Goal: Transaction & Acquisition: Purchase product/service

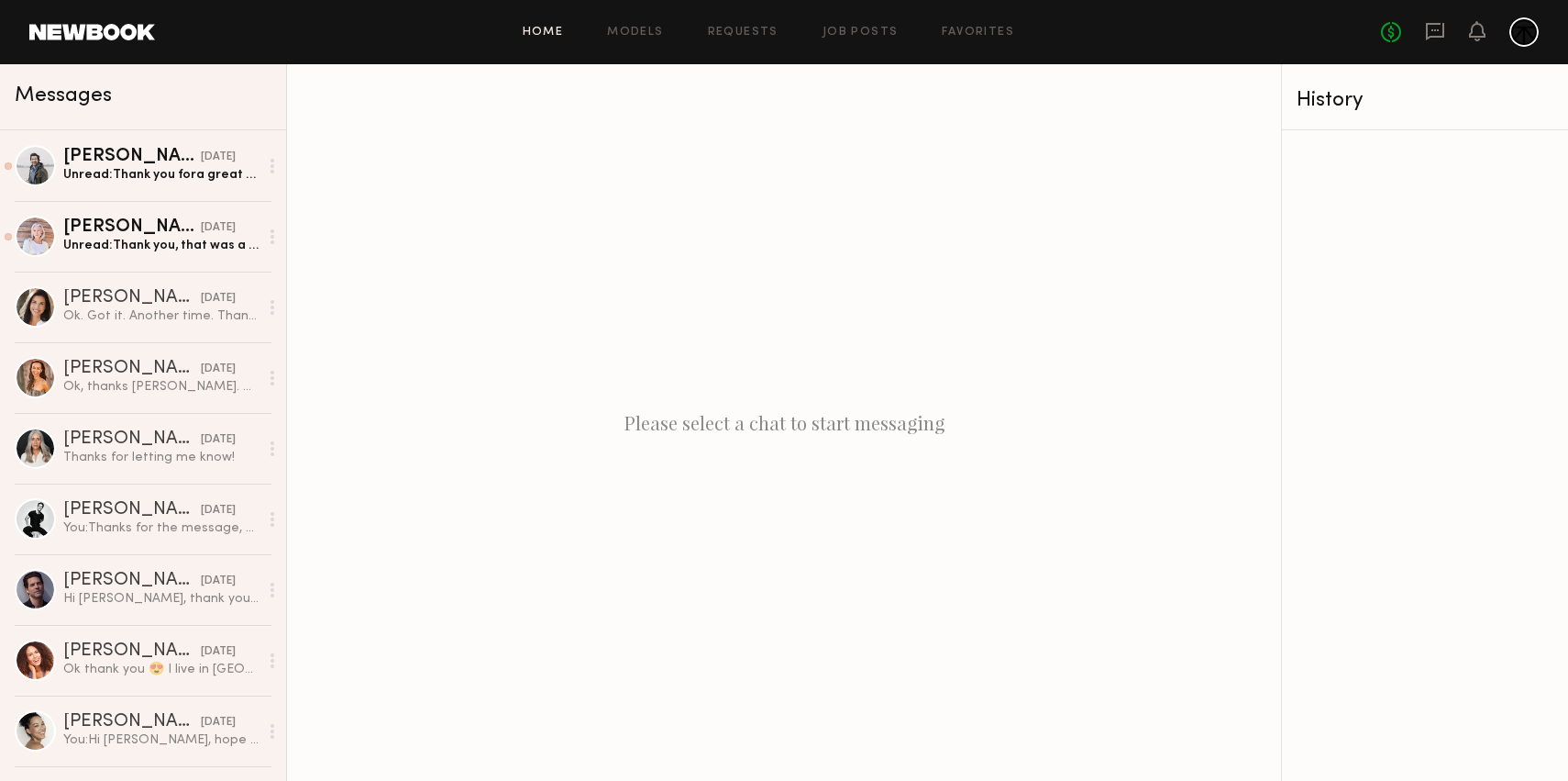
click at [544, 37] on link "Home" at bounding box center [543, 32] width 41 height 12
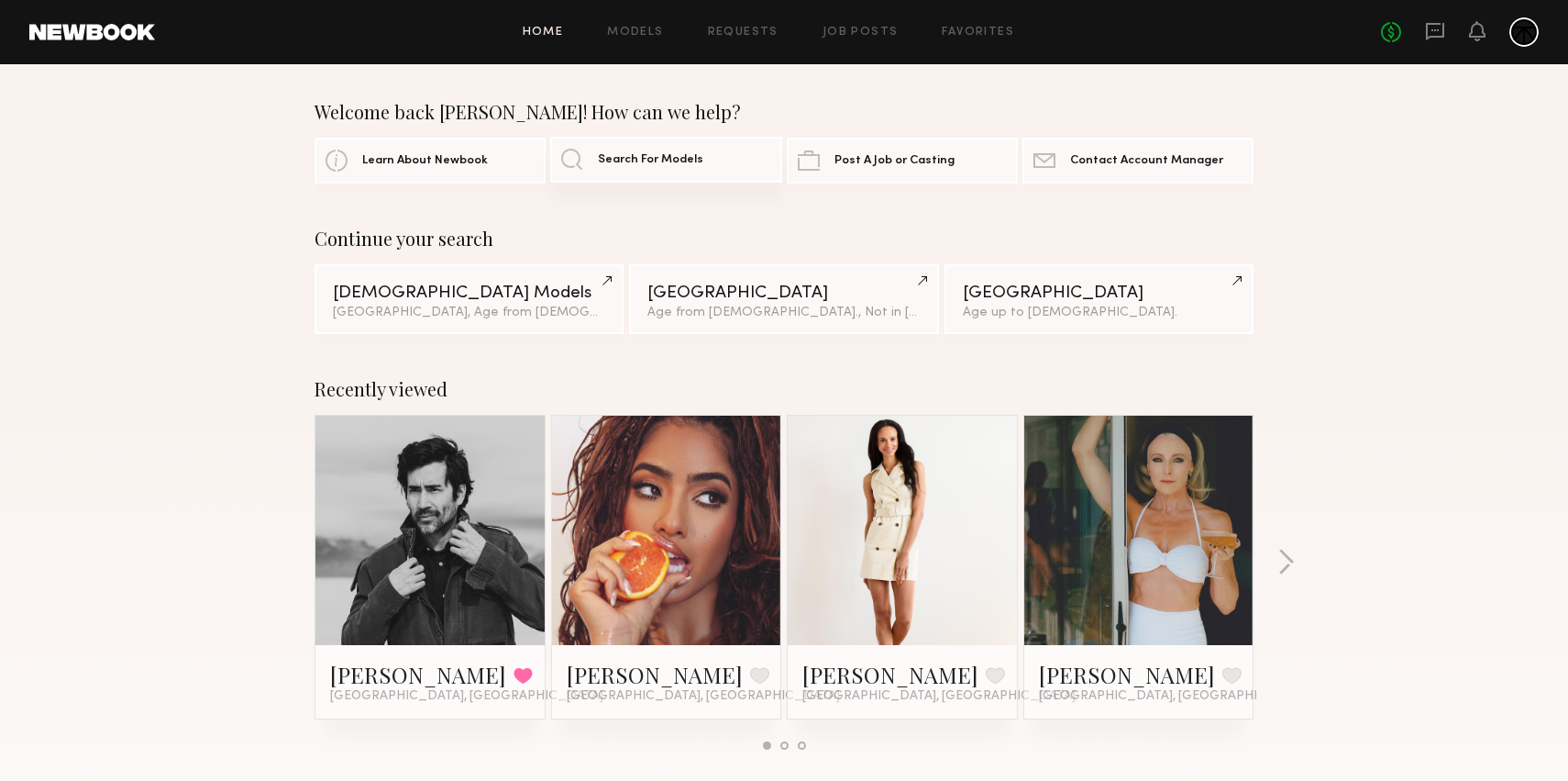
click at [671, 173] on link "Search For Models" at bounding box center [666, 159] width 231 height 46
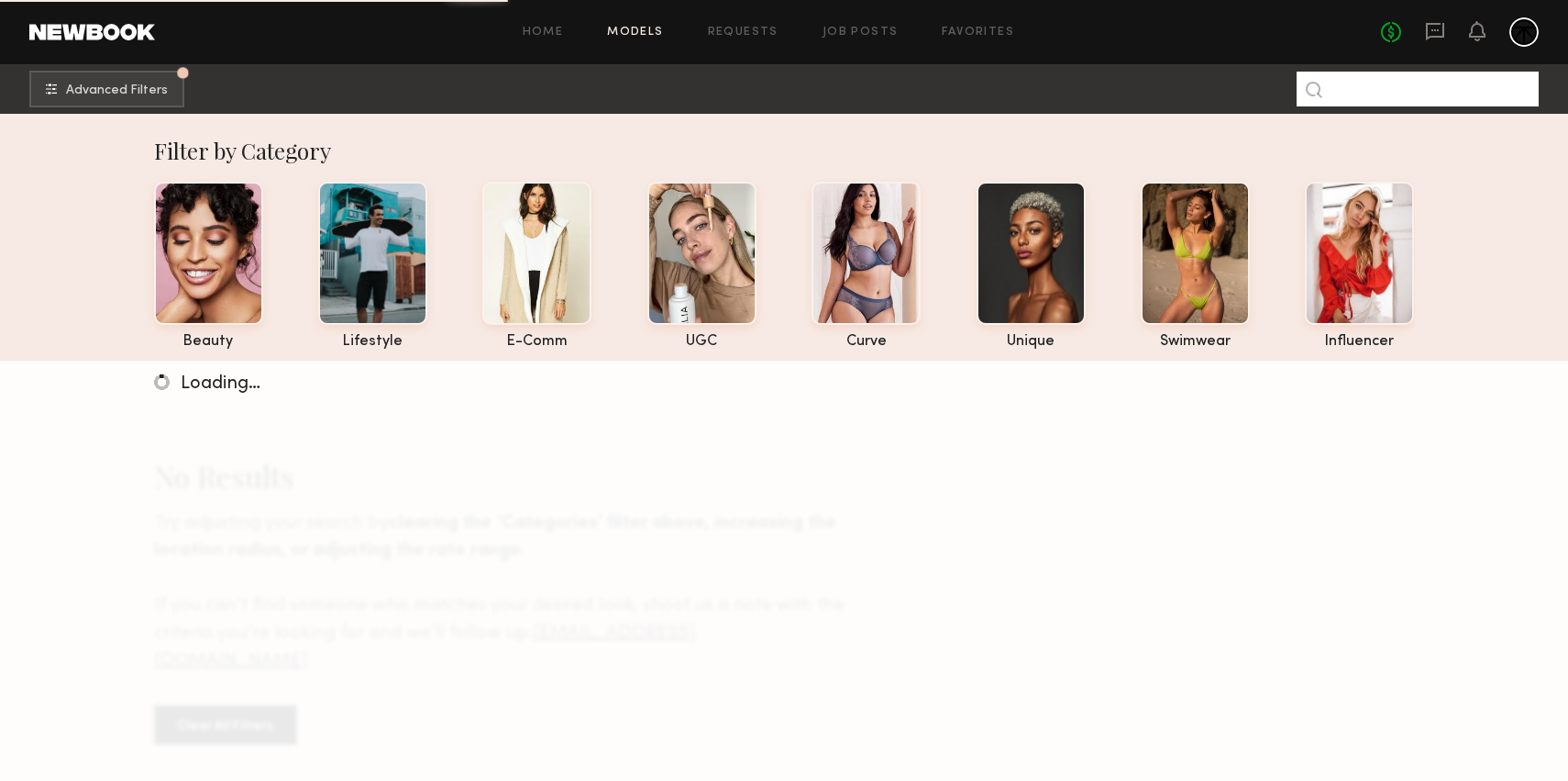
click at [1370, 91] on input at bounding box center [1417, 88] width 242 height 35
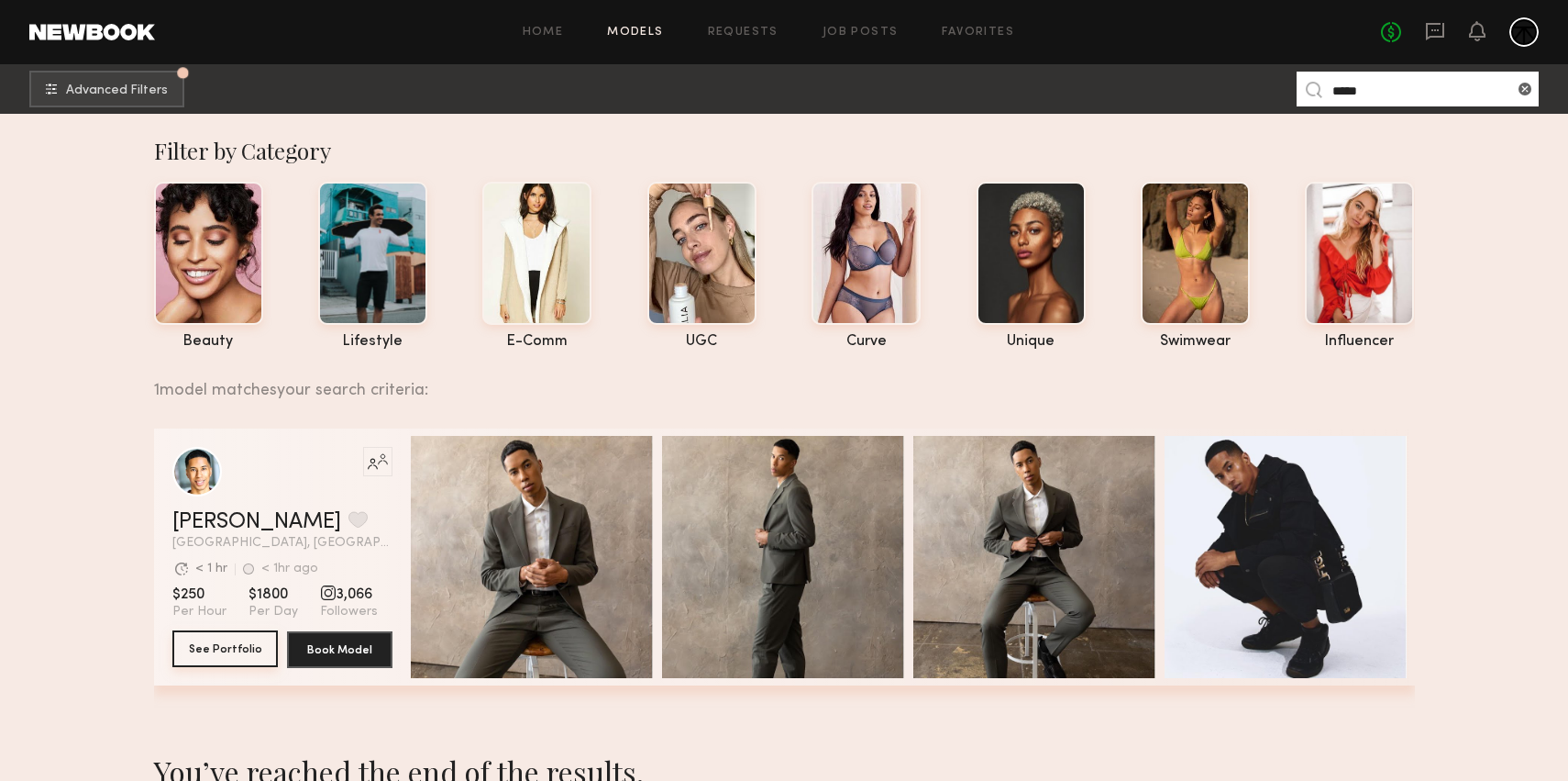
type input "*****"
click at [222, 649] on button "See Portfolio" at bounding box center [225, 648] width 105 height 37
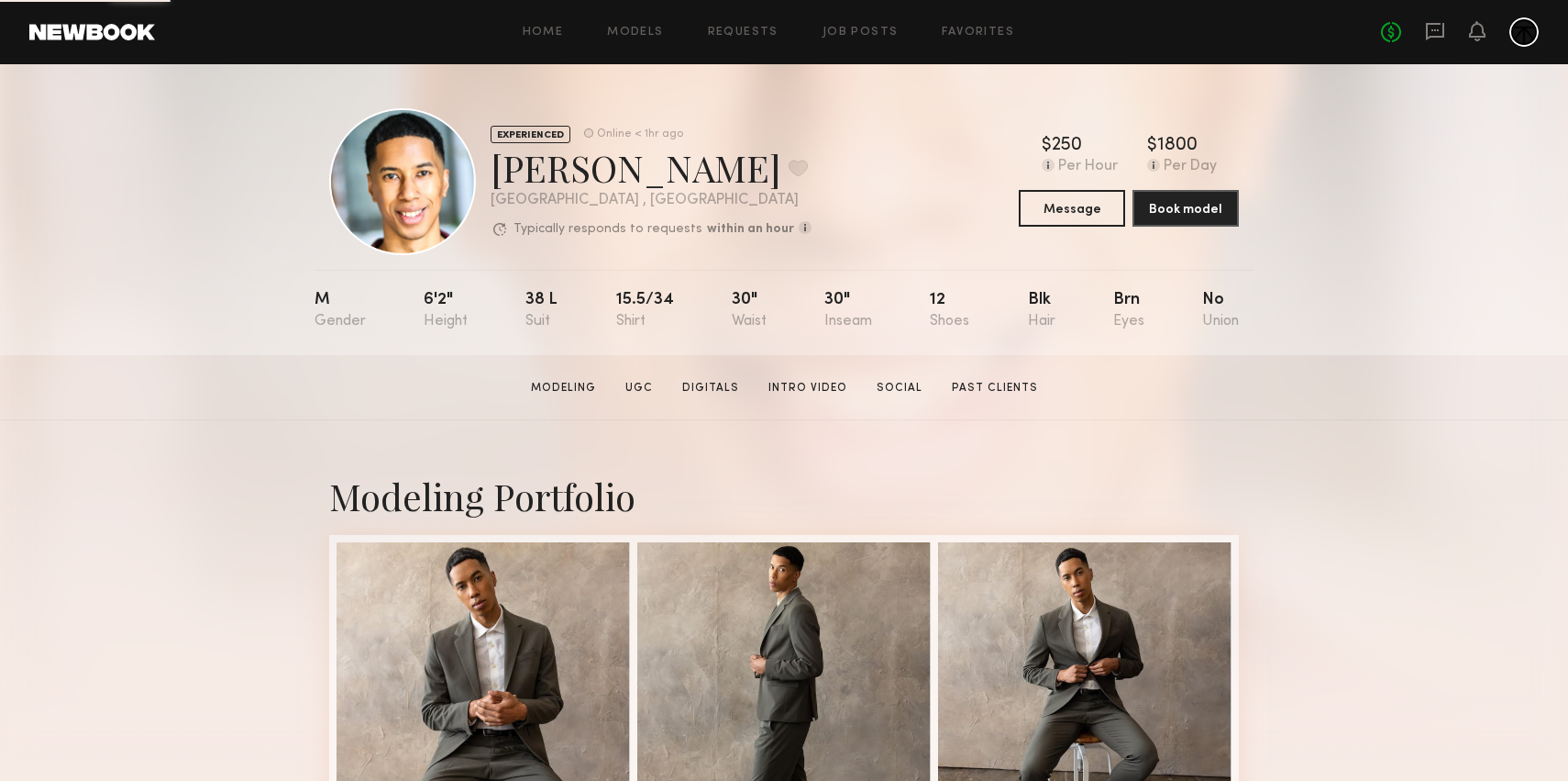
click at [231, 412] on section "[PERSON_NAME] Modeling UGC Digitals Intro Video Social Past Clients Message Boo…" at bounding box center [784, 387] width 1568 height 65
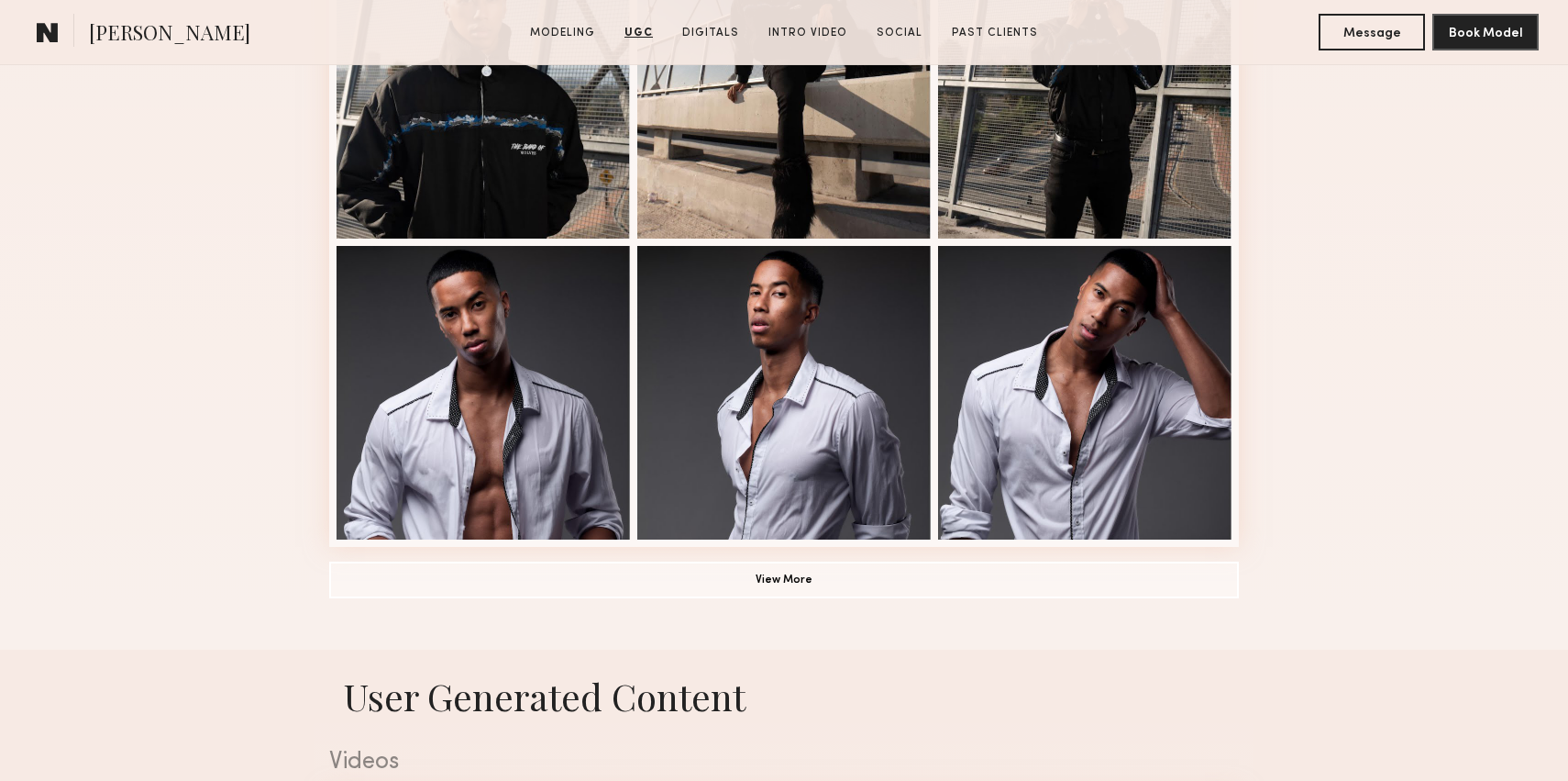
scroll to position [1195, 0]
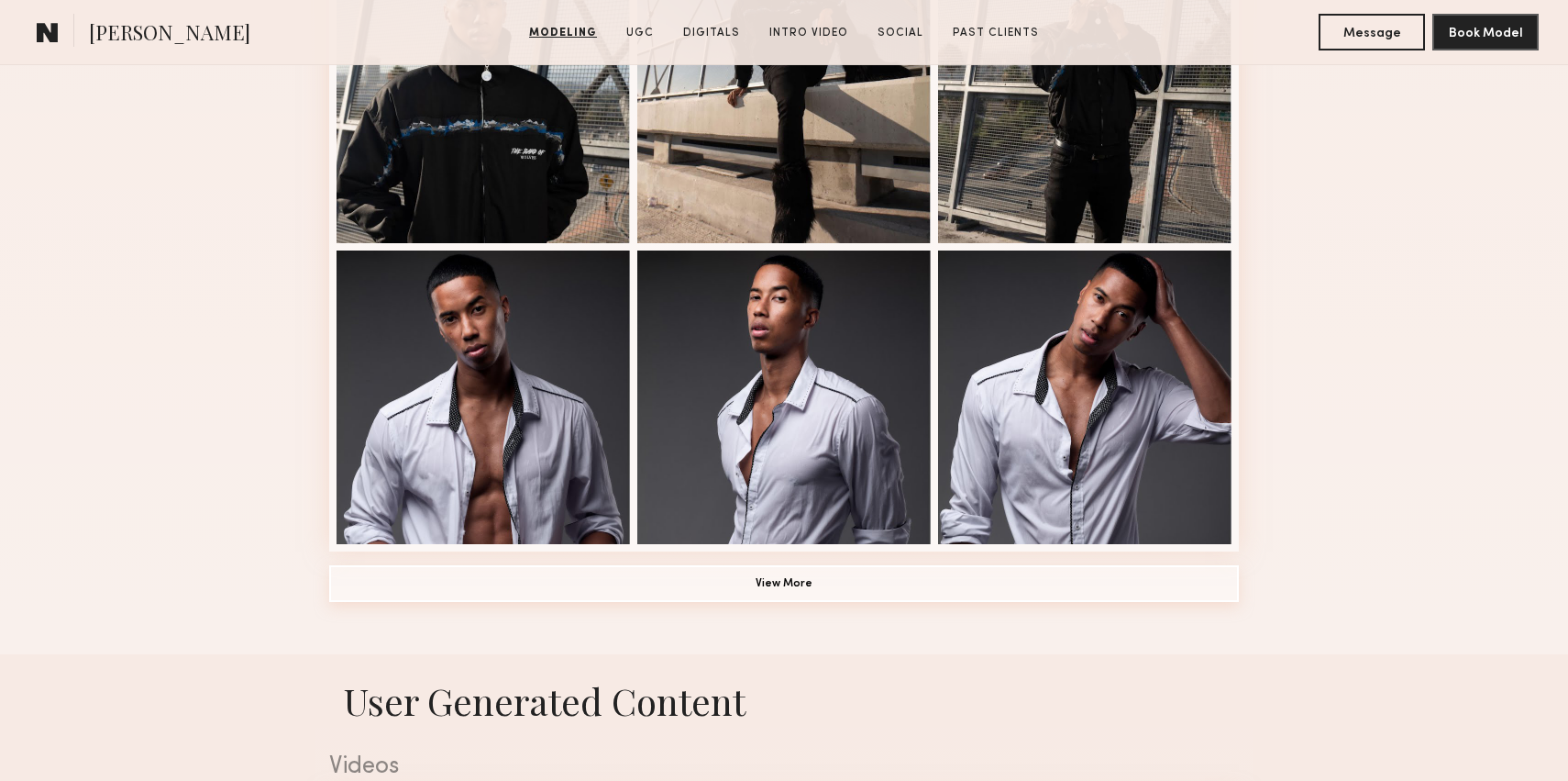
click at [757, 586] on button "View More" at bounding box center [784, 583] width 910 height 37
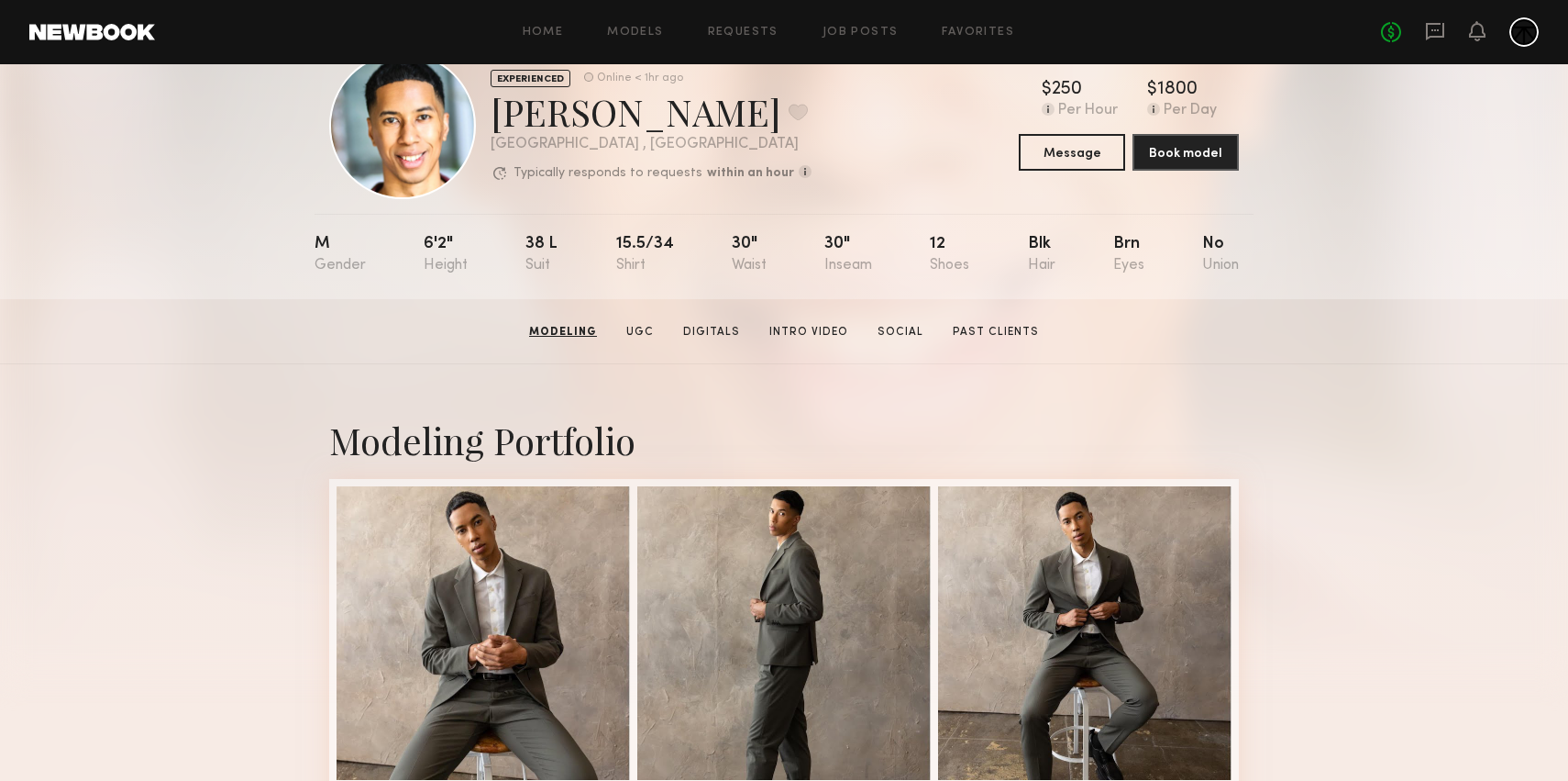
scroll to position [0, 0]
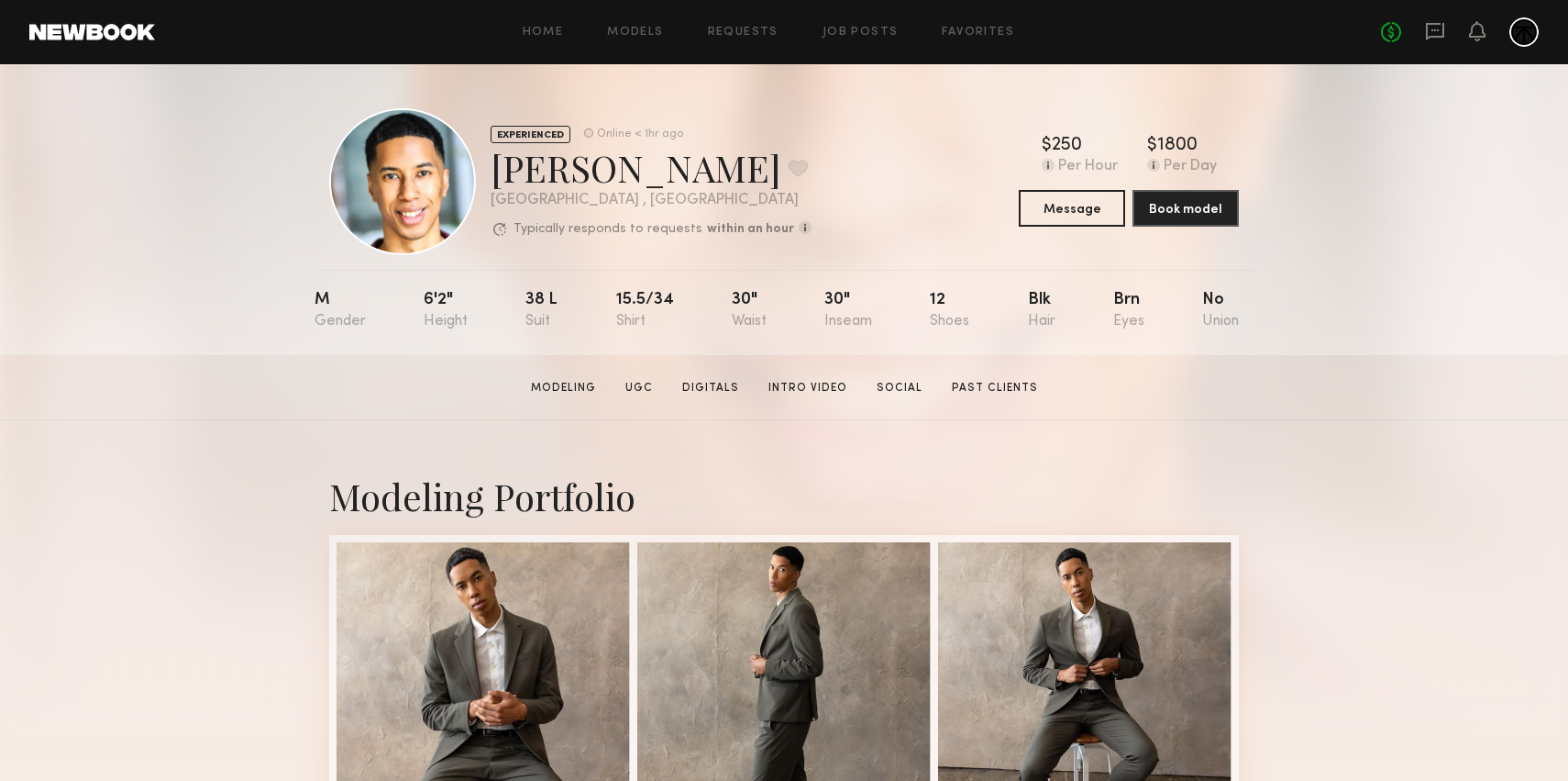
click at [247, 395] on section "Maury B. Modeling UGC Digitals Intro Video Social Past Clients Message Book Mod…" at bounding box center [784, 387] width 1568 height 65
click at [900, 101] on nb-model-profile-header "EXPERIENCED Online < 1hr ago Maury B. Favorite Los Angeles , CA Typically respo…" at bounding box center [784, 159] width 939 height 191
click at [126, 313] on div "EXPERIENCED Online < 1hr ago Maury B. Favorite Los Angeles , CA Typically respo…" at bounding box center [784, 210] width 1568 height 290
click at [891, 229] on div "EXPERIENCED Online < 1hr ago Maury B. Favorite Los Angeles , CA Typically respo…" at bounding box center [784, 181] width 910 height 147
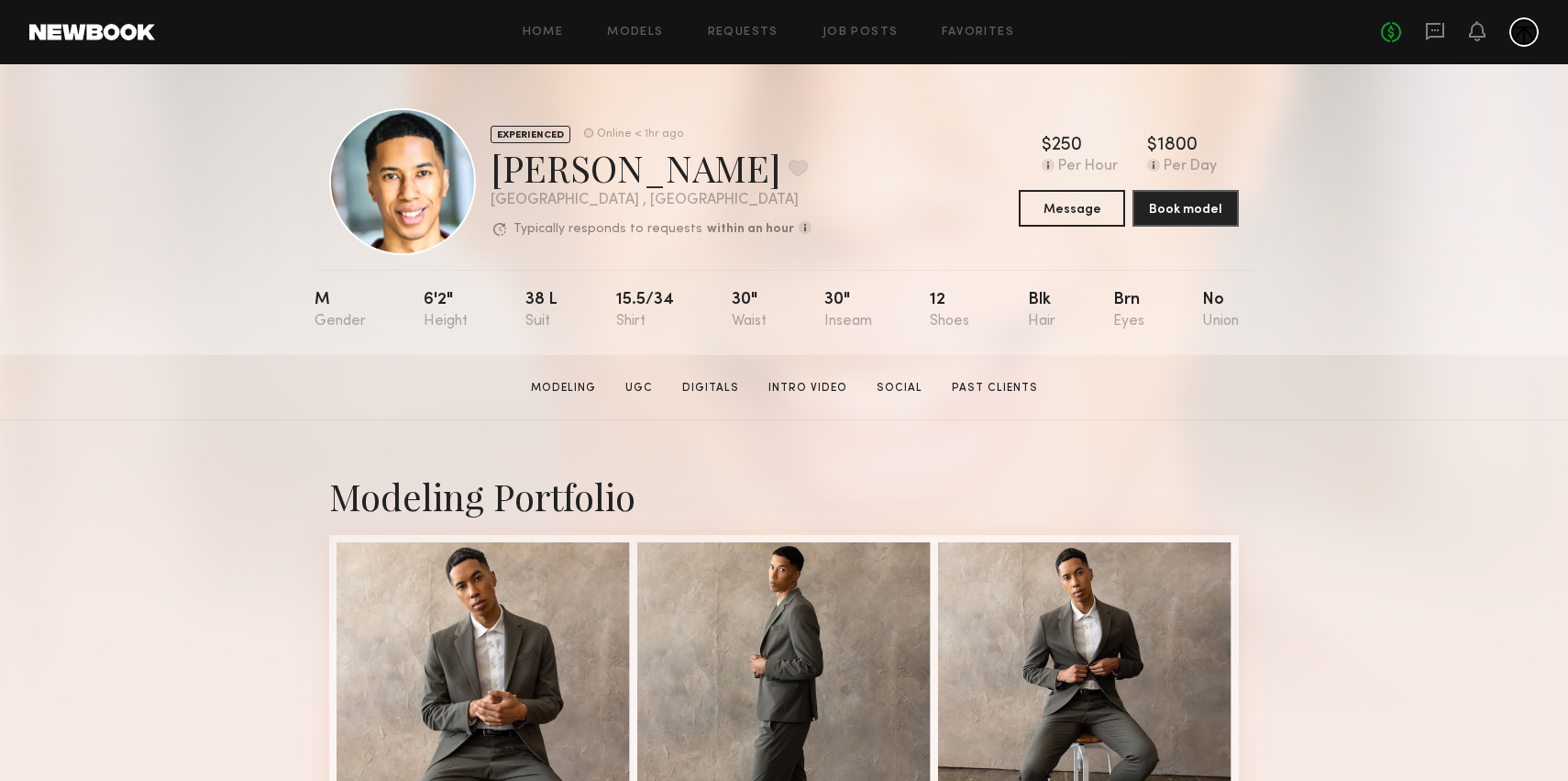
click at [1454, 232] on div "EXPERIENCED Online < 1hr ago Maury B. Favorite Los Angeles , CA Typically respo…" at bounding box center [784, 210] width 1568 height 290
